Goal: Transaction & Acquisition: Purchase product/service

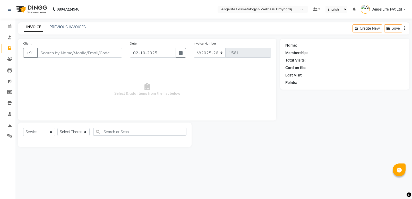
select select "4531"
select select "service"
click at [56, 29] on link "PREVIOUS INVOICES" at bounding box center [67, 27] width 36 height 5
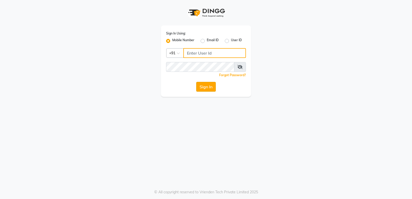
type input "9506660055"
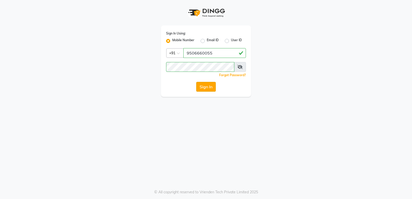
click at [207, 89] on button "Sign In" at bounding box center [206, 87] width 20 height 10
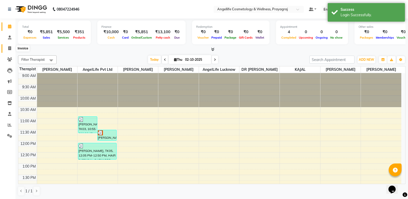
click at [9, 48] on icon at bounding box center [9, 48] width 3 height 4
select select "4531"
select select "service"
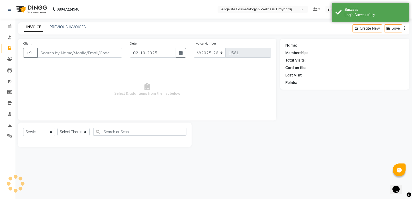
click at [40, 52] on input "Client" at bounding box center [79, 53] width 85 height 10
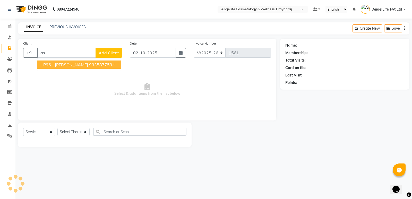
type input "a"
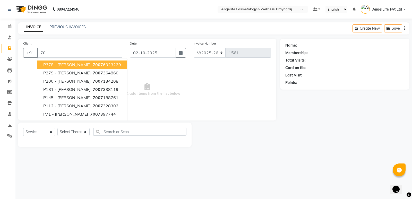
type input "7"
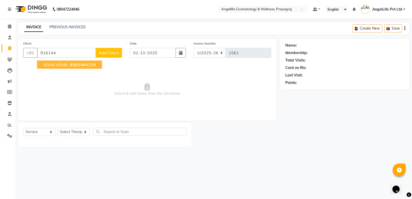
click at [48, 65] on span "ASHA ASHA" at bounding box center [55, 64] width 25 height 5
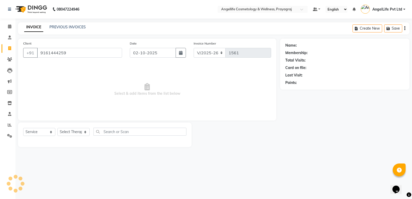
type input "9161444259"
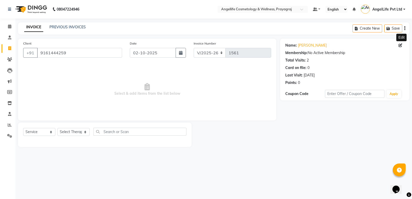
click at [401, 45] on icon at bounding box center [401, 46] width 4 height 4
select select "female"
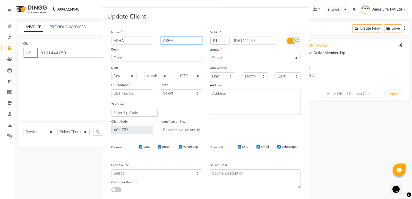
click at [186, 41] on input "ASHA" at bounding box center [182, 41] width 42 height 8
type input "A"
click at [180, 41] on input "pankaj" at bounding box center [182, 41] width 42 height 8
type input "p"
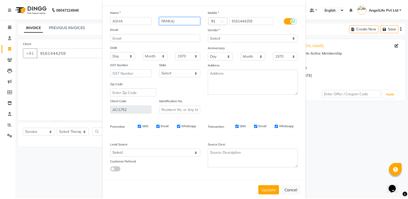
scroll to position [29, 0]
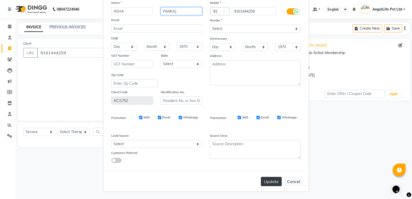
type input "PANKAJ"
click at [277, 185] on button "Update" at bounding box center [271, 181] width 21 height 9
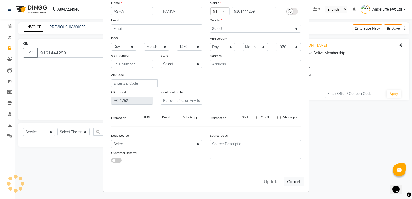
select select
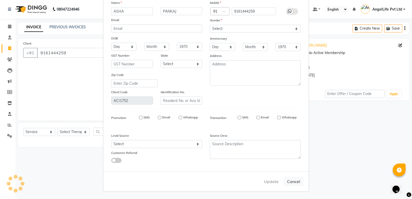
select select
checkbox input "false"
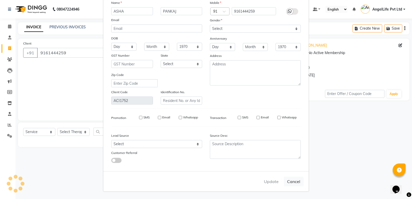
checkbox input "false"
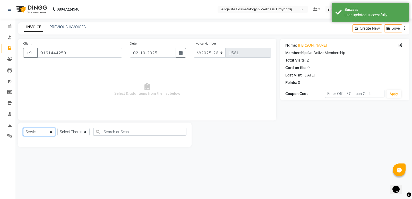
click at [36, 131] on select "Select Service Product Membership Package Voucher Prepaid Gift Card" at bounding box center [39, 132] width 32 height 8
select select "product"
click at [23, 128] on select "Select Service Product Membership Package Voucher Prepaid Gift Card" at bounding box center [39, 132] width 32 height 8
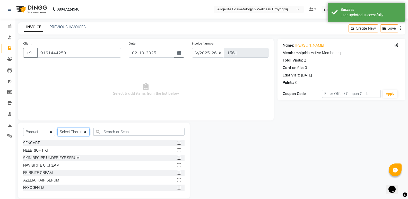
click at [74, 132] on select "Select Therapist AngelLife Lucknow AngelLife Pvt Ltd DR SWATI KAJAL PREETI KESA…" at bounding box center [73, 132] width 32 height 8
select select "26653"
click at [57, 128] on select "Select Therapist AngelLife Lucknow AngelLife Pvt Ltd DR SWATI KAJAL PREETI KESA…" at bounding box center [73, 132] width 32 height 8
click at [109, 131] on input "text" at bounding box center [139, 132] width 91 height 8
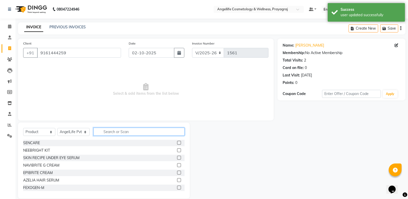
click at [109, 131] on input "text" at bounding box center [139, 132] width 91 height 8
type input "A"
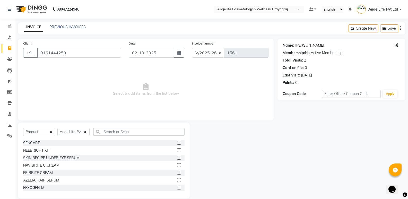
click at [301, 46] on link "Asha Pankaj" at bounding box center [310, 45] width 29 height 5
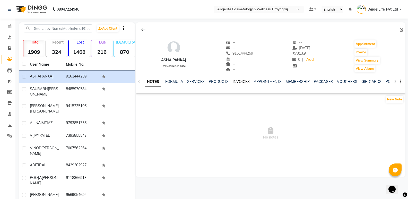
click at [240, 81] on link "INVOICES" at bounding box center [241, 81] width 17 height 5
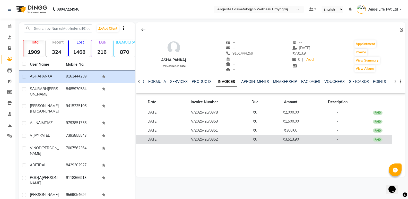
click at [282, 141] on td "₹3,513.90" at bounding box center [291, 139] width 43 height 9
click at [282, 138] on td "₹3,513.90" at bounding box center [291, 139] width 43 height 9
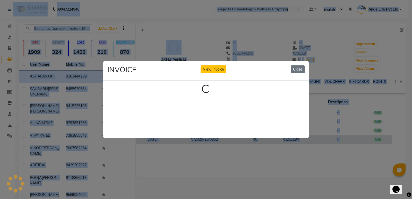
click at [282, 138] on ngb-modal-window "INVOICE View Invoice Close Loading..." at bounding box center [206, 99] width 412 height 199
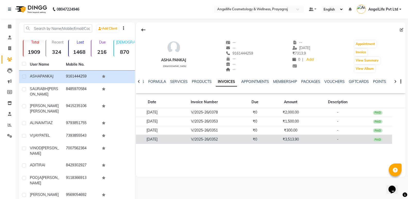
click at [282, 138] on td "₹3,513.90" at bounding box center [291, 139] width 43 height 9
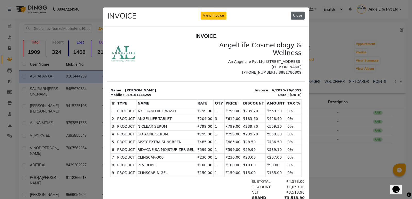
click at [296, 15] on button "Close" at bounding box center [298, 16] width 14 height 8
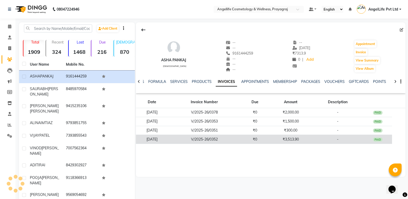
click at [241, 138] on td "V/2025-26/0352" at bounding box center [204, 139] width 73 height 9
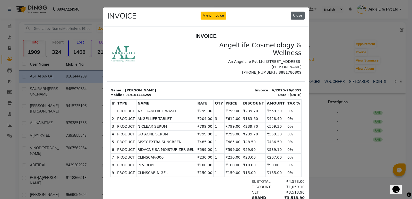
click at [298, 16] on button "Close" at bounding box center [298, 16] width 14 height 8
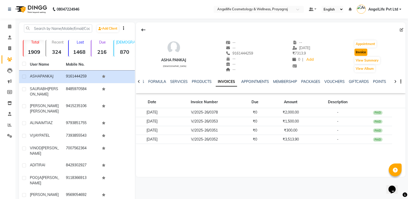
click at [360, 51] on button "Invoice" at bounding box center [361, 52] width 13 height 7
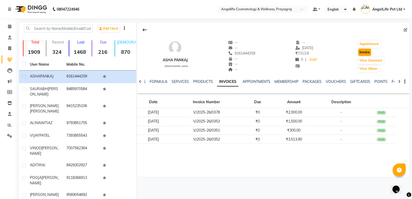
select select "service"
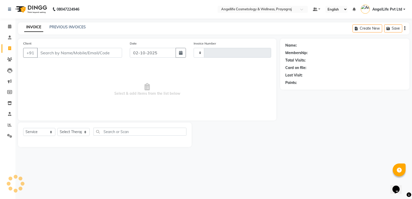
type input "1561"
select select "4531"
type input "9161444259"
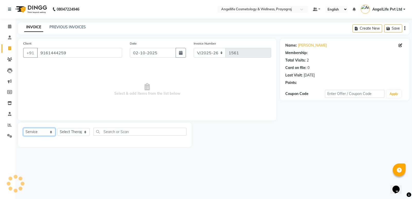
click at [41, 133] on select "Select Service Product Membership Package Voucher Prepaid Gift Card" at bounding box center [39, 132] width 32 height 8
select select "product"
click at [23, 128] on select "Select Service Product Membership Package Voucher Prepaid Gift Card" at bounding box center [39, 132] width 32 height 8
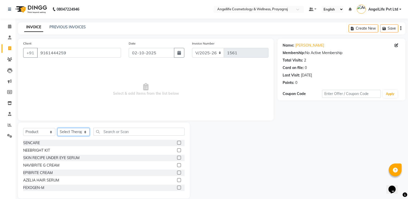
click at [68, 131] on select "Select Therapist AngelLife Lucknow AngelLife Pvt Ltd DR SWATI KAJAL PREETI KESA…" at bounding box center [73, 132] width 32 height 8
select select "26653"
click at [57, 128] on select "Select Therapist AngelLife Lucknow AngelLife Pvt Ltd DR SWATI KAJAL PREETI KESA…" at bounding box center [73, 132] width 32 height 8
click at [113, 133] on input "text" at bounding box center [139, 132] width 91 height 8
type input "A"
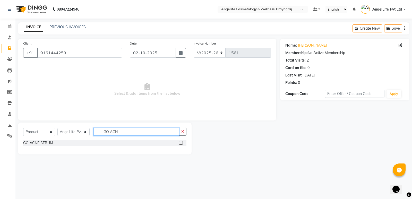
type input "GO ACN"
click at [181, 142] on label at bounding box center [181, 143] width 4 height 4
click at [181, 142] on input "checkbox" at bounding box center [180, 142] width 3 height 3
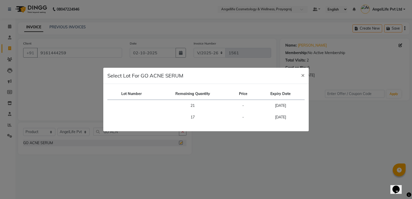
checkbox input "false"
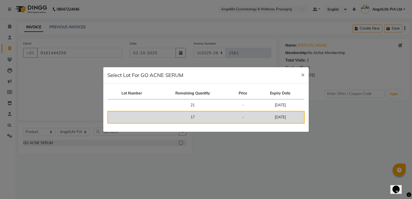
click at [195, 118] on td "17" at bounding box center [193, 117] width 74 height 12
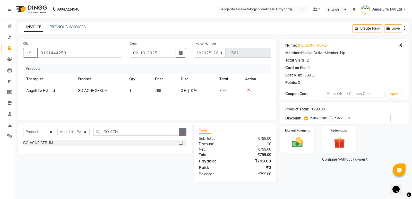
click at [184, 130] on button "button" at bounding box center [182, 132] width 7 height 8
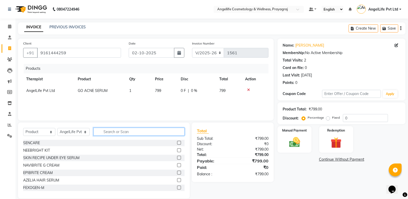
click at [172, 132] on input "text" at bounding box center [139, 132] width 91 height 8
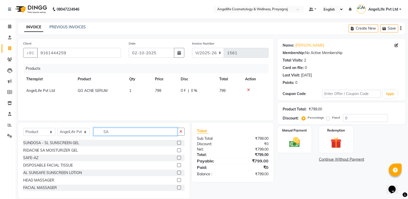
type input "SA"
click at [177, 150] on label at bounding box center [179, 150] width 4 height 4
click at [177, 150] on input "checkbox" at bounding box center [178, 150] width 3 height 3
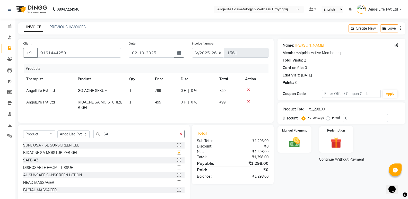
checkbox input "false"
click at [162, 101] on td "499" at bounding box center [165, 105] width 26 height 17
select select "26653"
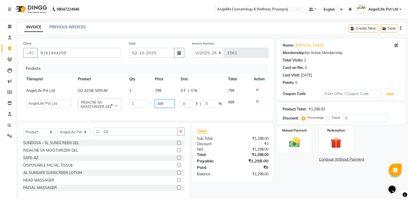
click at [165, 105] on input "499" at bounding box center [165, 104] width 20 height 8
type input "4"
type input "599"
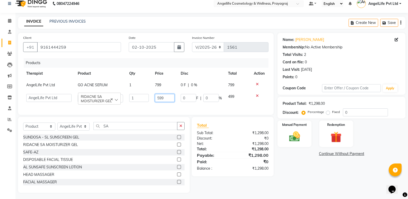
scroll to position [11, 0]
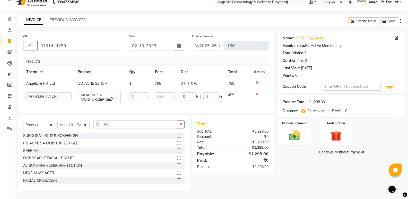
click at [325, 177] on div "Name: Asha Pankaj Membership: No Active Membership Total Visits: 2 Card on file…" at bounding box center [344, 111] width 132 height 160
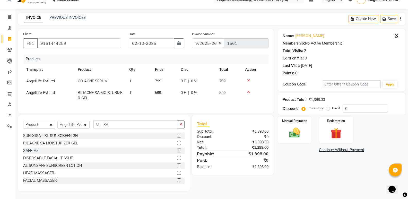
click at [204, 80] on div "0 F | 0 %" at bounding box center [197, 81] width 32 height 5
select select "26653"
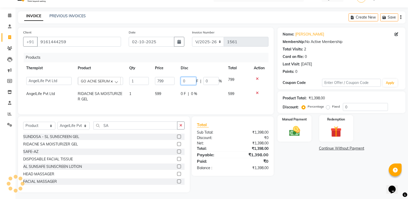
click at [191, 80] on input "0" at bounding box center [188, 81] width 15 height 8
click at [213, 83] on td "0 F | 0 %" at bounding box center [201, 81] width 47 height 14
select select "26653"
click at [213, 81] on input "0" at bounding box center [211, 81] width 15 height 8
type input "30"
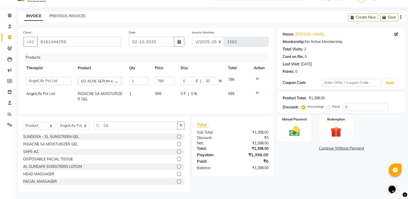
click at [211, 91] on td "0 F | 0 %" at bounding box center [201, 96] width 47 height 17
select select "26653"
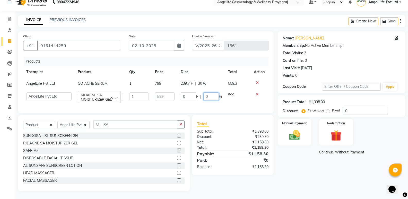
click at [211, 93] on input "0" at bounding box center [211, 97] width 15 height 8
type input "0"
type input "10"
click at [301, 176] on div "Name: Asha Pankaj Membership: No Active Membership Total Visits: 2 Card on file…" at bounding box center [344, 111] width 132 height 160
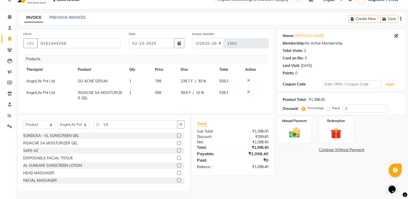
click at [337, 149] on link "Continue Without Payment" at bounding box center [342, 149] width 126 height 5
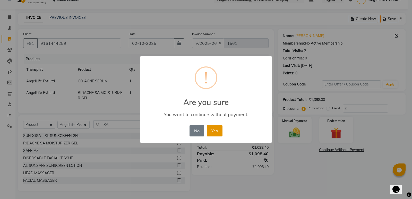
click at [216, 132] on button "Yes" at bounding box center [215, 130] width 16 height 11
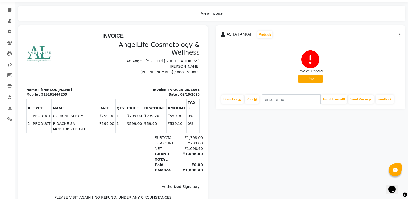
scroll to position [26, 0]
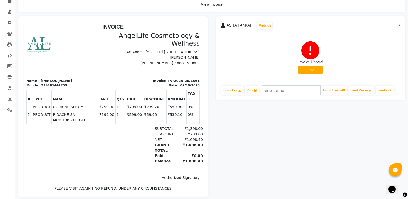
click at [307, 70] on button "Pay" at bounding box center [311, 70] width 24 height 8
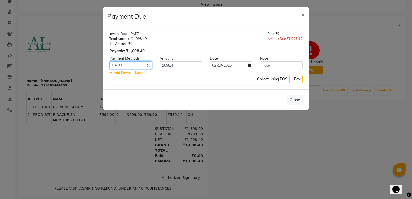
click at [138, 62] on select "CASH CARD ONLINE CUSTOM GPay PayTM PhonePe UPI NearBuy Loan BharatPay Cheque Mo…" at bounding box center [131, 65] width 43 height 8
select select "8"
click at [110, 61] on select "CASH CARD ONLINE CUSTOM GPay PayTM PhonePe UPI NearBuy Loan BharatPay Cheque Mo…" at bounding box center [131, 65] width 43 height 8
click at [135, 120] on ngb-modal-window "Payment Due × Invoice Date: 02-10-2025 Total Amount: ₹1,098.40 Tip Amount: ₹0 P…" at bounding box center [206, 99] width 412 height 199
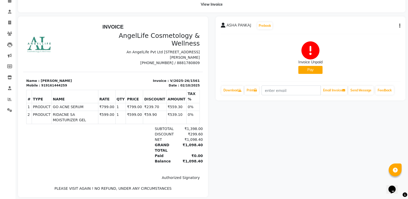
click at [317, 70] on button "Pay" at bounding box center [311, 70] width 24 height 8
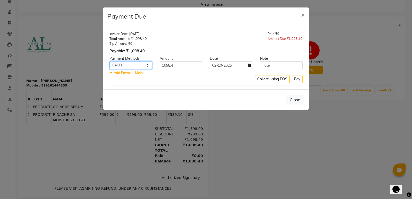
click at [133, 64] on select "CASH CARD ONLINE CUSTOM GPay PayTM PhonePe UPI NearBuy Loan BharatPay Cheque Mo…" at bounding box center [131, 65] width 43 height 8
select select "8"
click at [110, 61] on select "CASH CARD ONLINE CUSTOM GPay PayTM PhonePe UPI NearBuy Loan BharatPay Cheque Mo…" at bounding box center [131, 65] width 43 height 8
click at [296, 79] on button "Pay" at bounding box center [297, 79] width 11 height 8
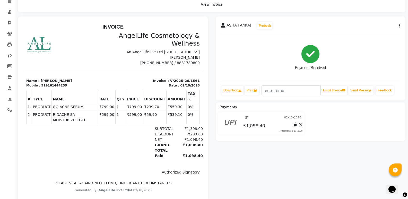
click at [264, 175] on div "ASHA PANKAJ Prebook Payment Received Download Print Email Invoice Send Message …" at bounding box center [311, 109] width 198 height 186
click at [253, 181] on div "ASHA PANKAJ Prebook Payment Received Download Print Email Invoice Send Message …" at bounding box center [311, 109] width 198 height 186
click at [9, 21] on icon at bounding box center [9, 23] width 3 height 4
select select "service"
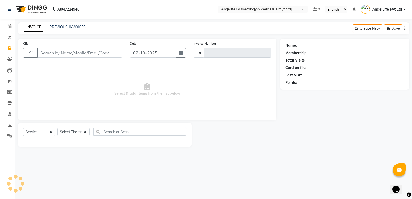
type input "1562"
select select "4531"
click at [65, 28] on link "PREVIOUS INVOICES" at bounding box center [67, 27] width 36 height 5
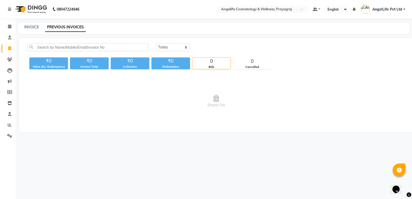
click at [65, 28] on link "PREVIOUS INVOICES" at bounding box center [65, 27] width 41 height 9
